Goal: Task Accomplishment & Management: Use online tool/utility

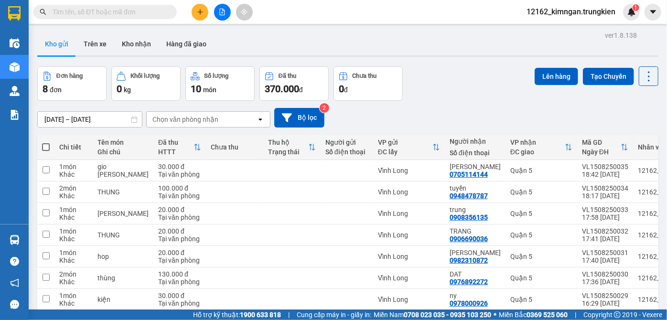
scroll to position [66, 0]
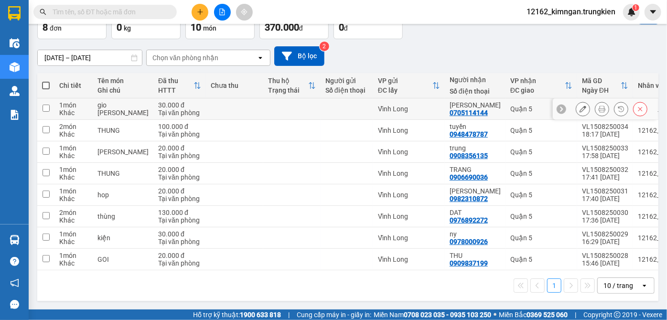
click at [266, 98] on td at bounding box center [291, 109] width 57 height 22
checkbox input "true"
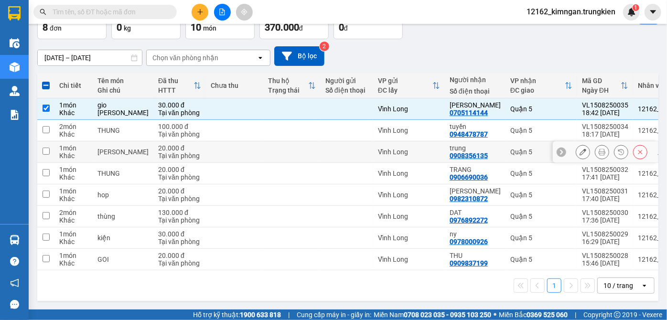
click at [294, 147] on td at bounding box center [291, 153] width 57 height 22
checkbox input "true"
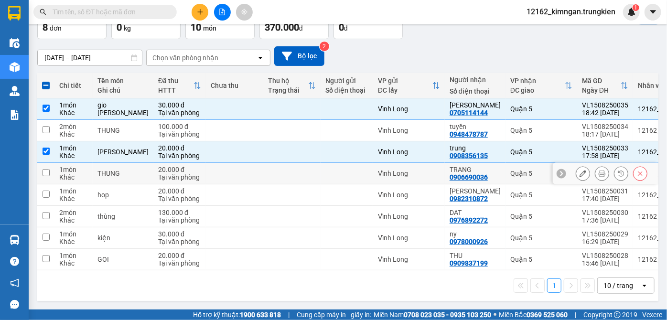
click at [298, 166] on td at bounding box center [291, 174] width 57 height 22
checkbox input "true"
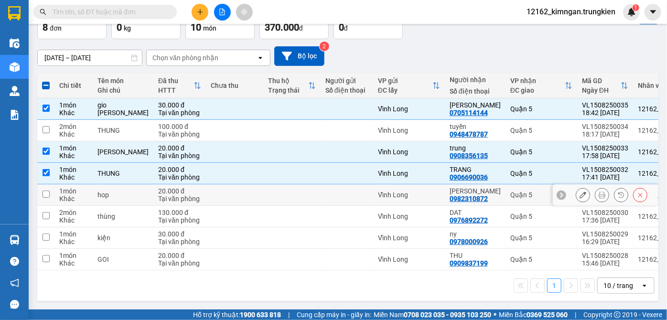
click at [301, 191] on td at bounding box center [291, 196] width 57 height 22
checkbox input "true"
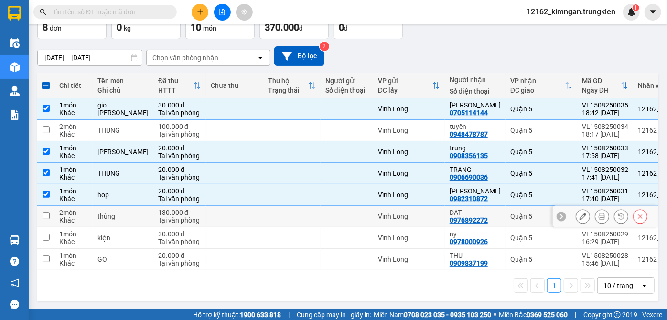
click at [326, 213] on div at bounding box center [347, 217] width 43 height 8
checkbox input "true"
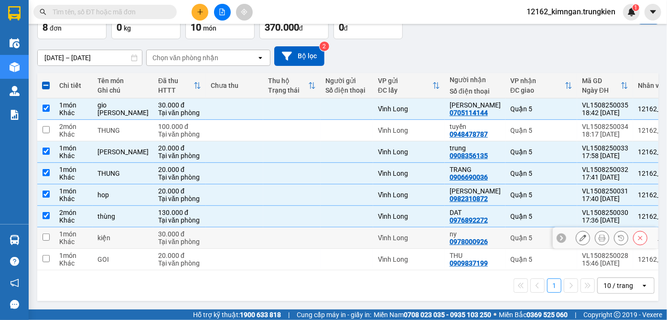
click at [326, 234] on div at bounding box center [347, 238] width 43 height 8
checkbox input "true"
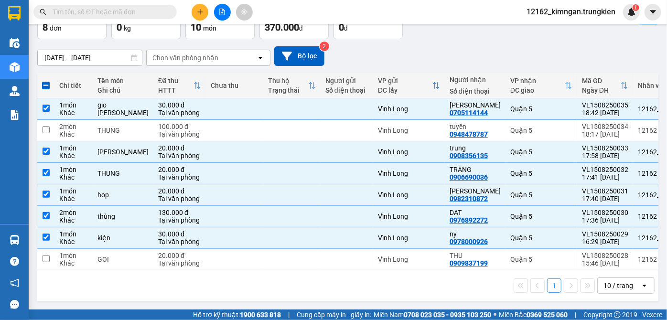
scroll to position [0, 0]
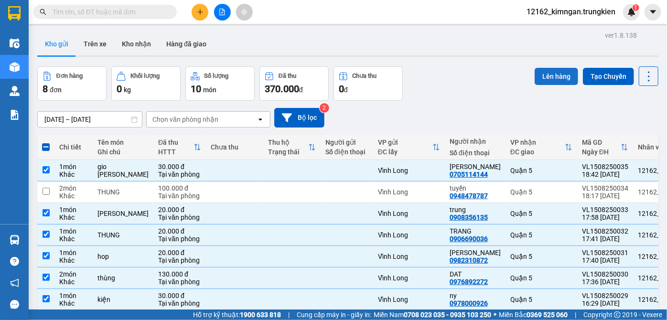
click at [557, 76] on button "Lên hàng" at bounding box center [557, 76] width 44 height 17
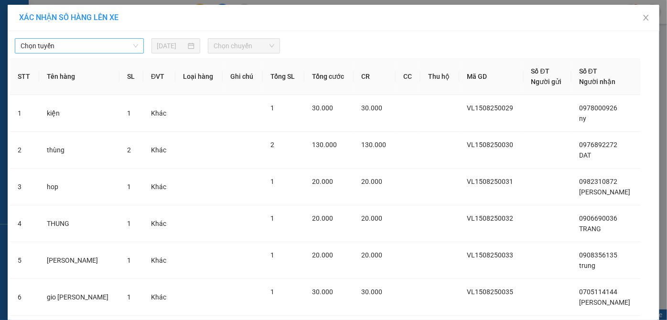
click at [114, 50] on span "Chọn tuyến" at bounding box center [80, 46] width 118 height 14
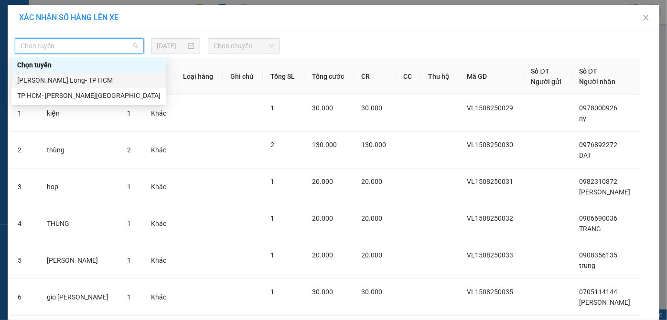
click at [114, 78] on div "[PERSON_NAME] Long- TP HCM" at bounding box center [88, 80] width 143 height 11
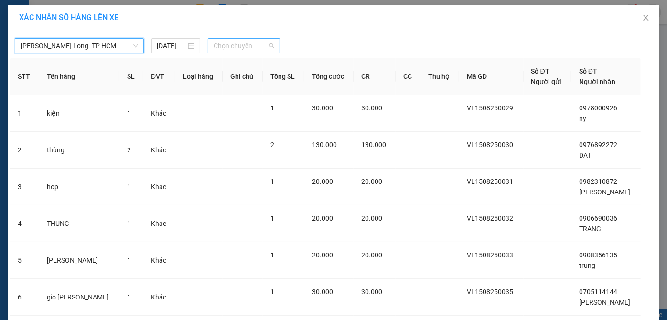
click at [219, 46] on span "Chọn chuyến" at bounding box center [244, 46] width 61 height 14
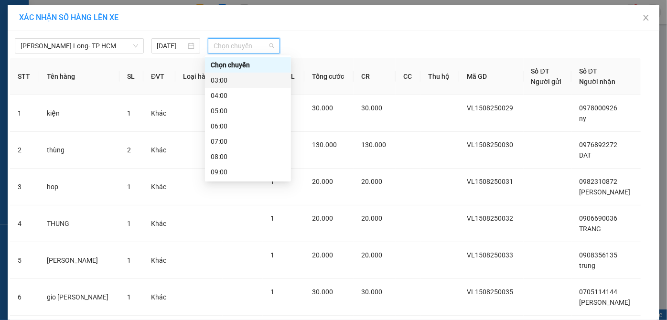
click at [228, 83] on div "03:00" at bounding box center [248, 80] width 75 height 11
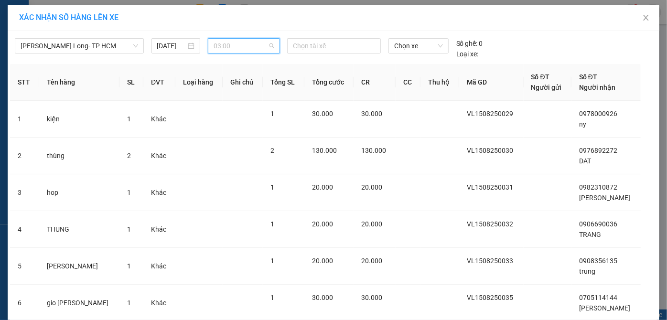
click at [232, 48] on span "03:00" at bounding box center [244, 46] width 61 height 14
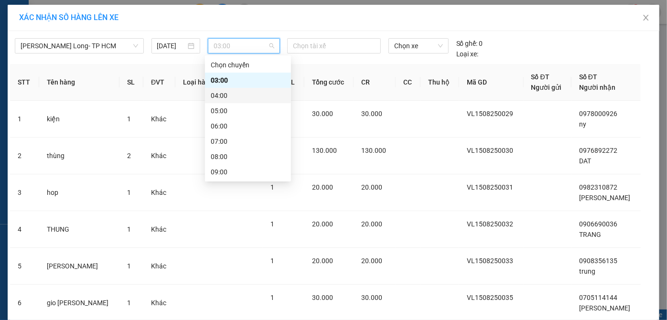
click at [229, 97] on div "04:00" at bounding box center [248, 95] width 75 height 11
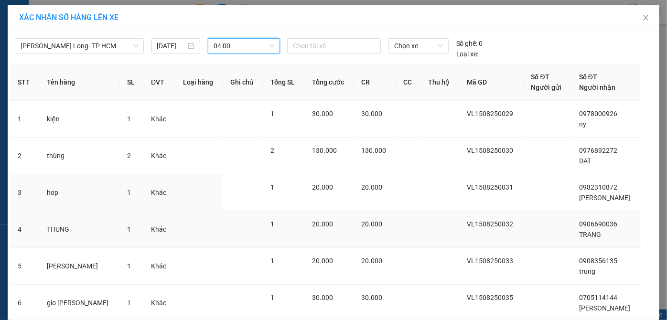
scroll to position [70, 0]
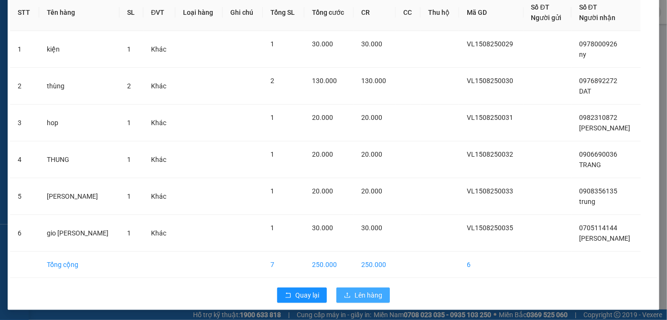
click at [359, 292] on span "Lên hàng" at bounding box center [369, 295] width 28 height 11
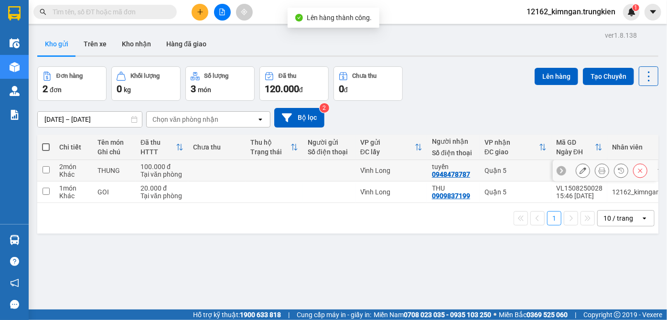
click at [410, 169] on div "Vĩnh Long" at bounding box center [391, 171] width 62 height 8
checkbox input "true"
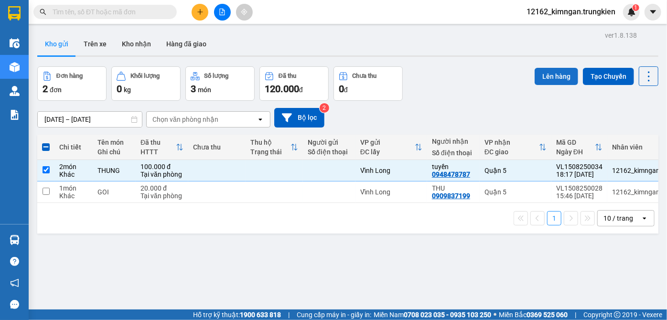
click at [553, 76] on button "Lên hàng" at bounding box center [557, 76] width 44 height 17
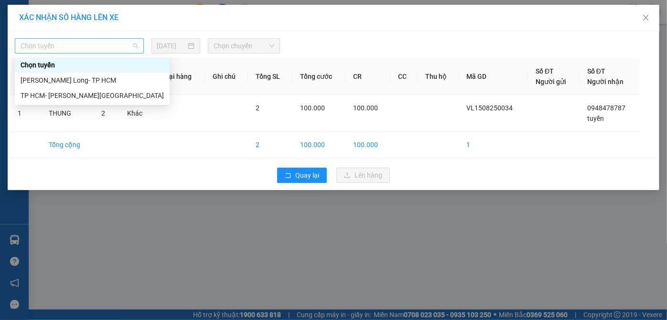
click at [111, 41] on span "Chọn tuyến" at bounding box center [80, 46] width 118 height 14
click at [76, 84] on div "[PERSON_NAME] Long- TP HCM" at bounding box center [92, 80] width 143 height 11
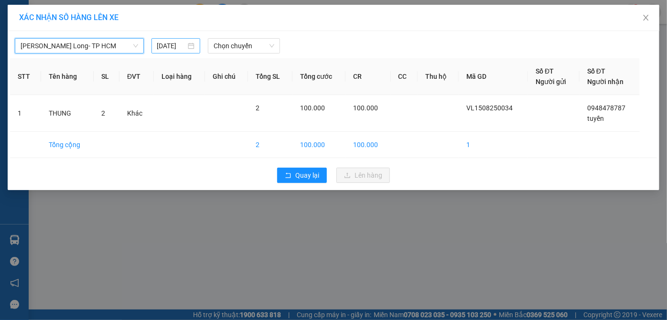
click at [164, 43] on input "[DATE]" at bounding box center [171, 46] width 29 height 11
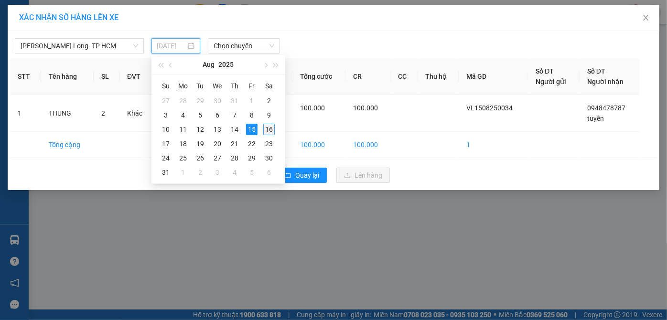
click at [266, 130] on div "16" at bounding box center [268, 129] width 11 height 11
type input "[DATE]"
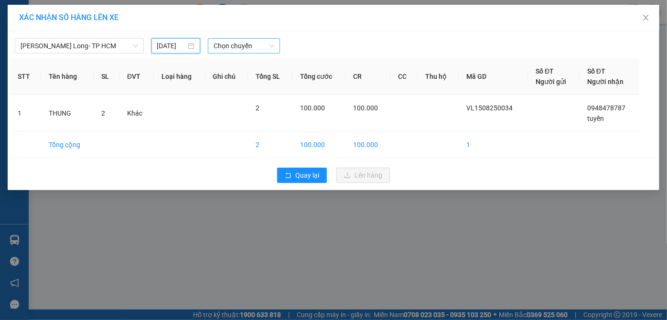
click at [261, 44] on span "Chọn chuyến" at bounding box center [244, 46] width 61 height 14
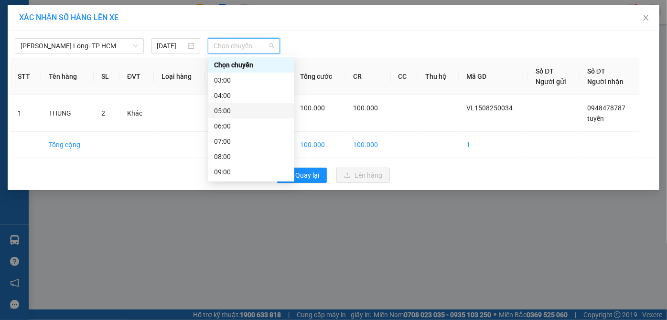
click at [237, 110] on div "05:00" at bounding box center [251, 111] width 75 height 11
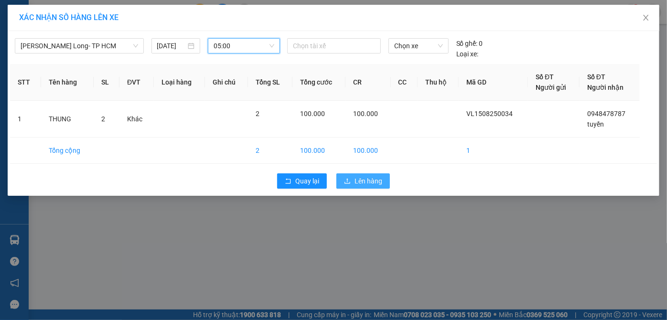
click at [362, 178] on span "Lên hàng" at bounding box center [369, 181] width 28 height 11
